Goal: Find specific page/section: Find specific page/section

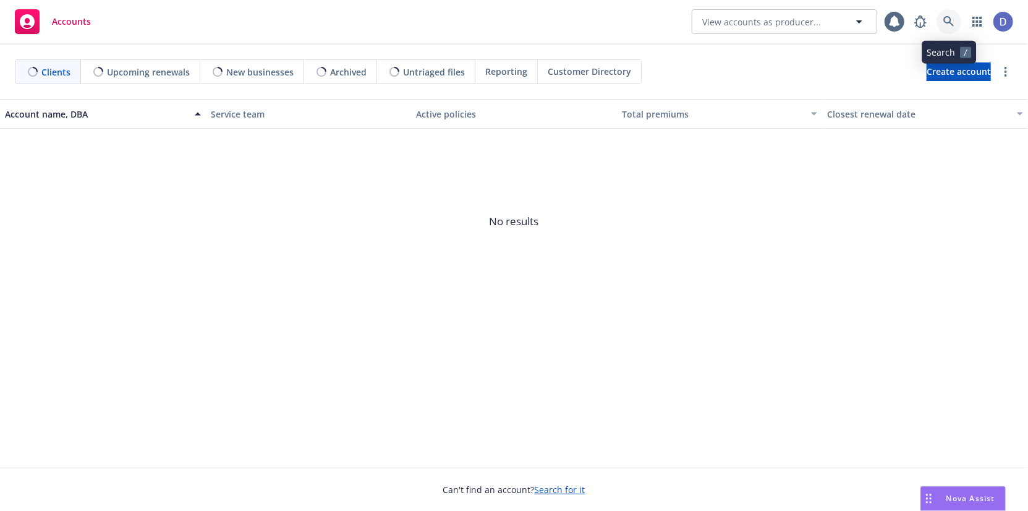
click at [945, 23] on icon at bounding box center [948, 21] width 11 height 11
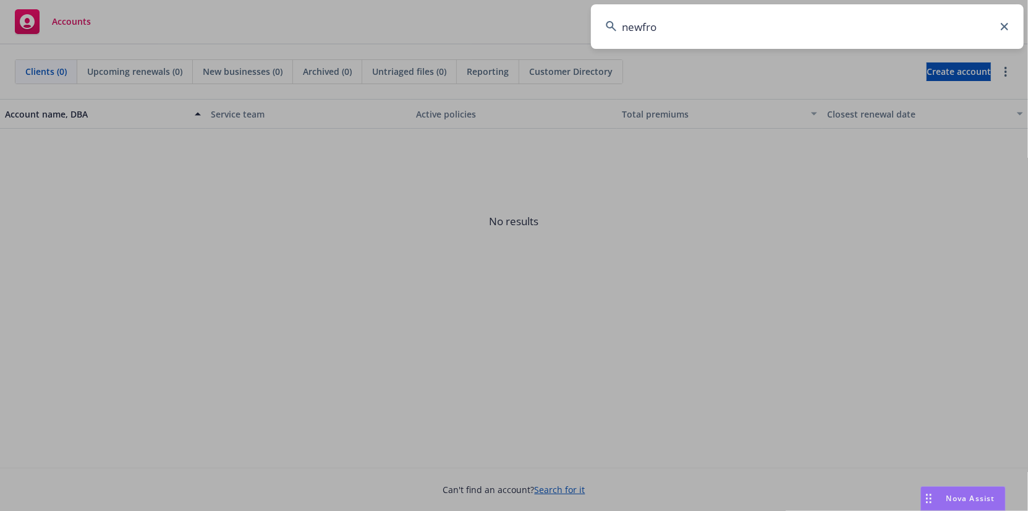
type input "newfron"
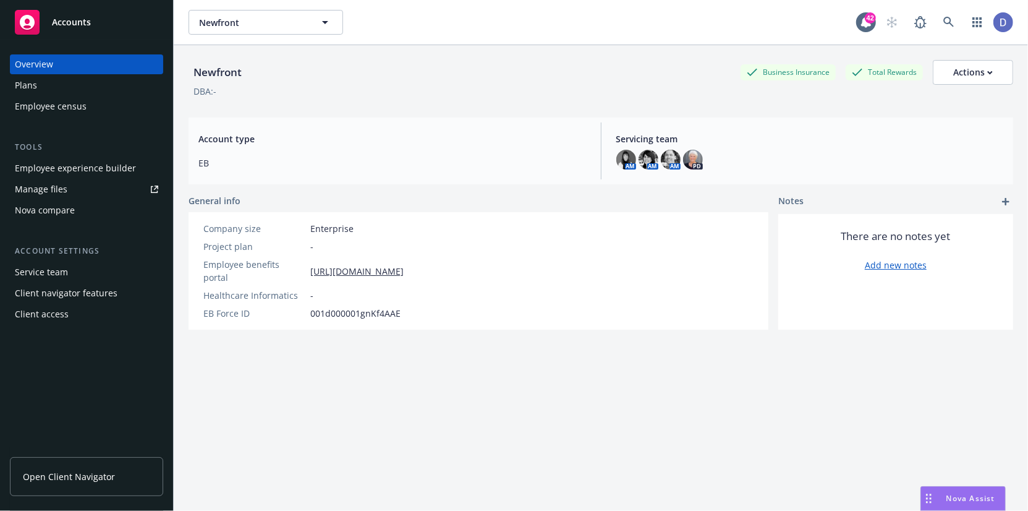
click at [55, 116] on div "Overview Plans Employee census Tools Employee experience builder Manage files N…" at bounding box center [86, 189] width 153 height 270
click at [62, 108] on div "Employee census" at bounding box center [51, 106] width 72 height 20
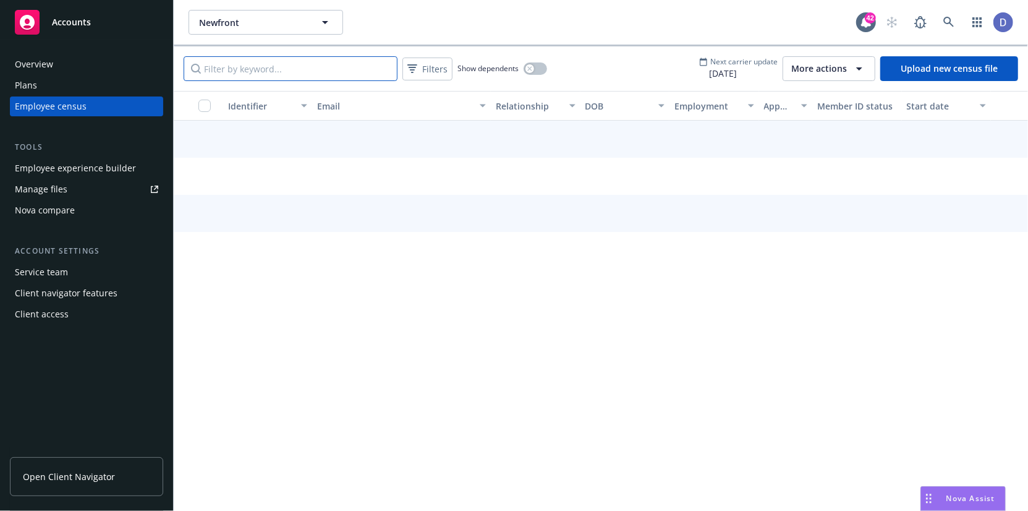
click at [380, 66] on input "Filter by keyword..." at bounding box center [291, 68] width 214 height 25
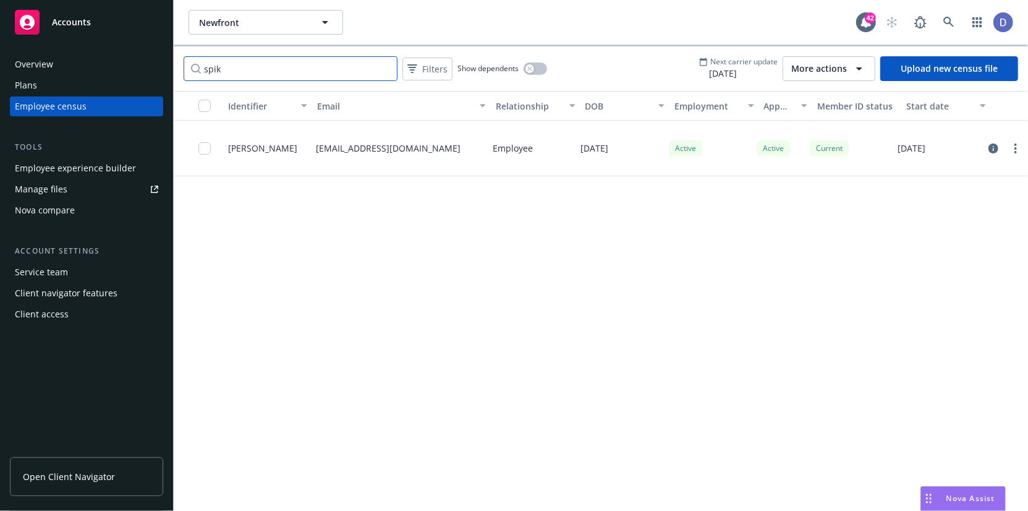
type input "spik"
